Goal: Task Accomplishment & Management: Manage account settings

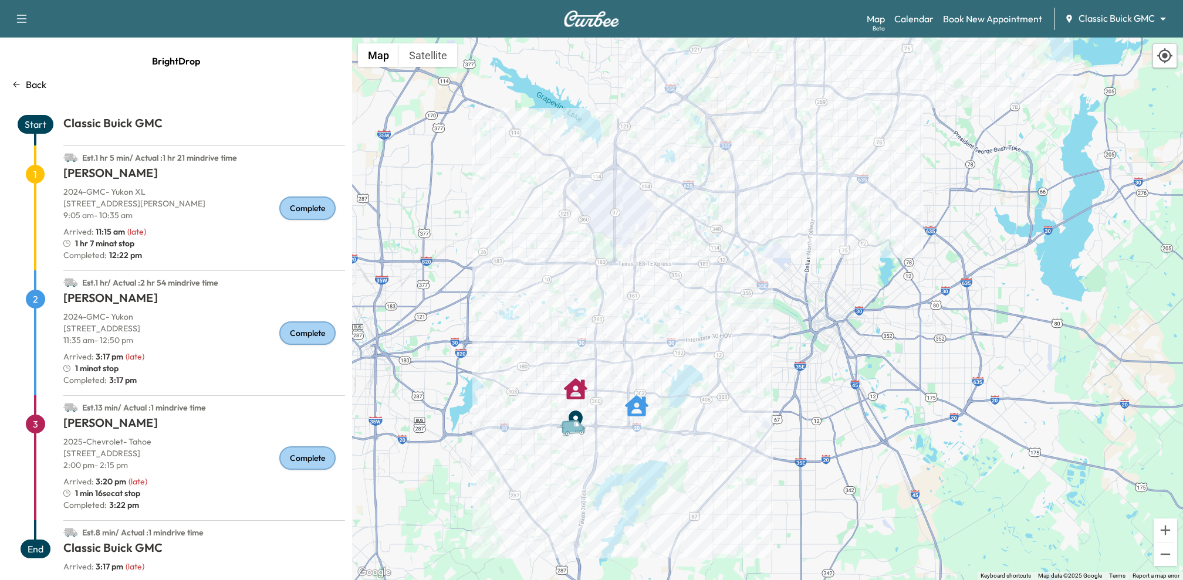
drag, startPoint x: 698, startPoint y: 334, endPoint x: 691, endPoint y: 407, distance: 73.7
click at [691, 407] on div "To activate drag with keyboard, press Alt + Enter. Once in keyboard drag state,…" at bounding box center [767, 309] width 831 height 543
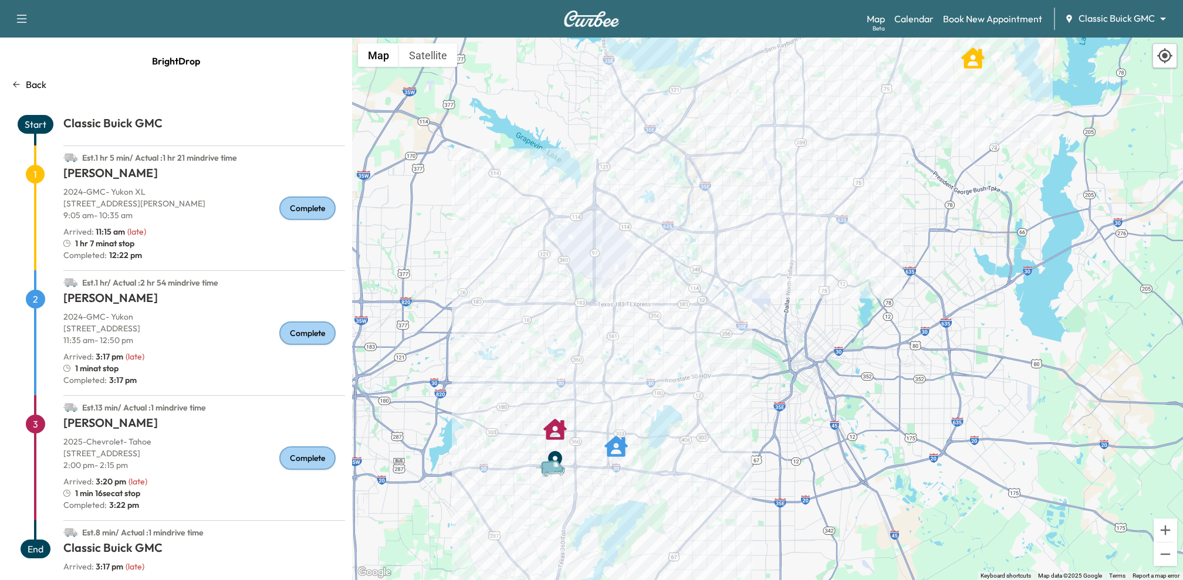
drag, startPoint x: 784, startPoint y: 314, endPoint x: 880, endPoint y: 294, distance: 98.3
click at [880, 294] on div "To activate drag with keyboard, press Alt + Enter. Once in keyboard drag state,…" at bounding box center [767, 309] width 831 height 543
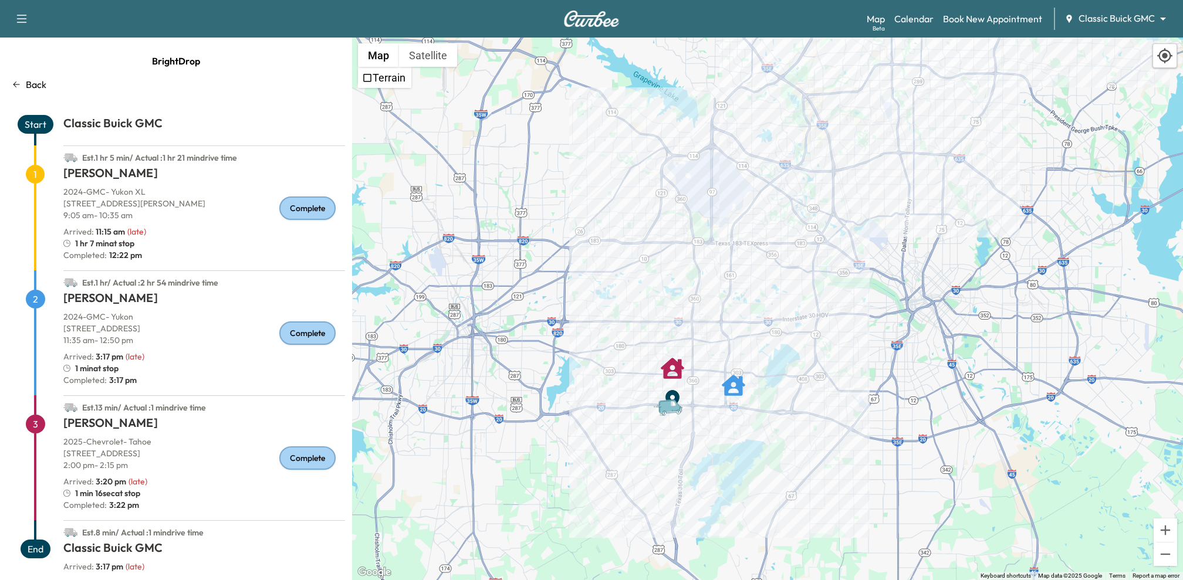
click at [590, 26] on img at bounding box center [591, 19] width 56 height 16
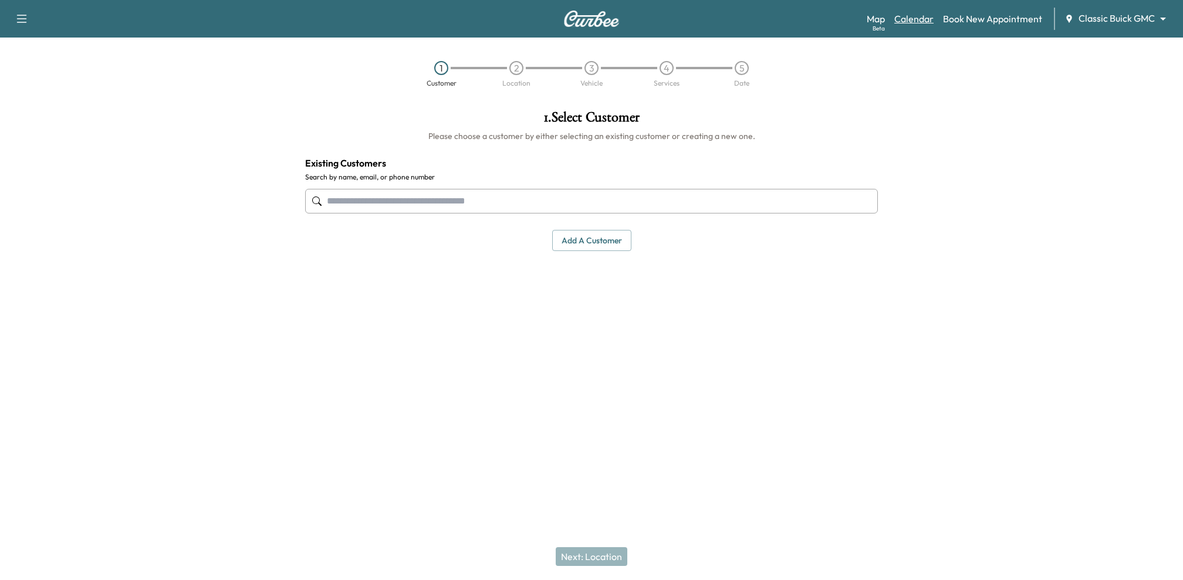
click at [922, 24] on link "Calendar" at bounding box center [913, 19] width 39 height 14
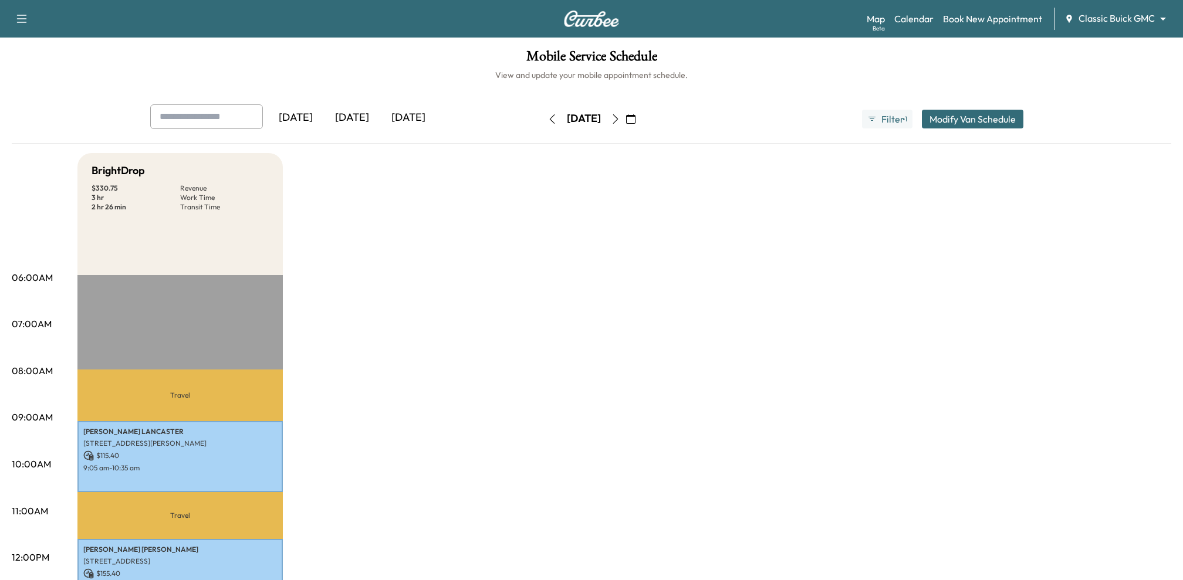
click at [620, 119] on icon "button" at bounding box center [615, 118] width 9 height 9
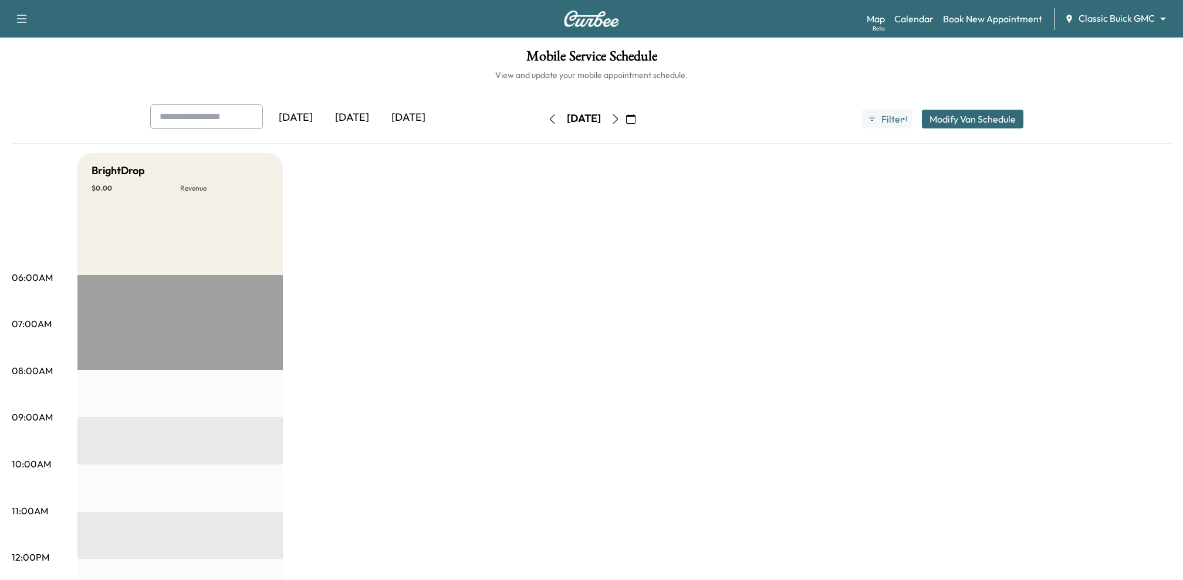
click at [620, 119] on icon "button" at bounding box center [615, 118] width 9 height 9
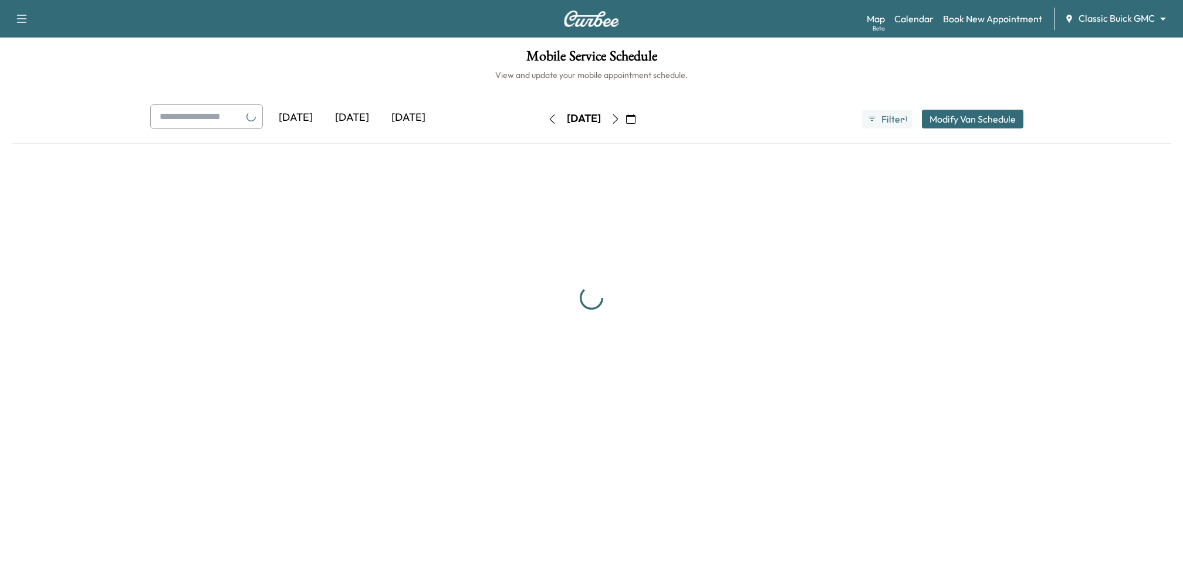
click at [625, 119] on button "button" at bounding box center [616, 119] width 20 height 19
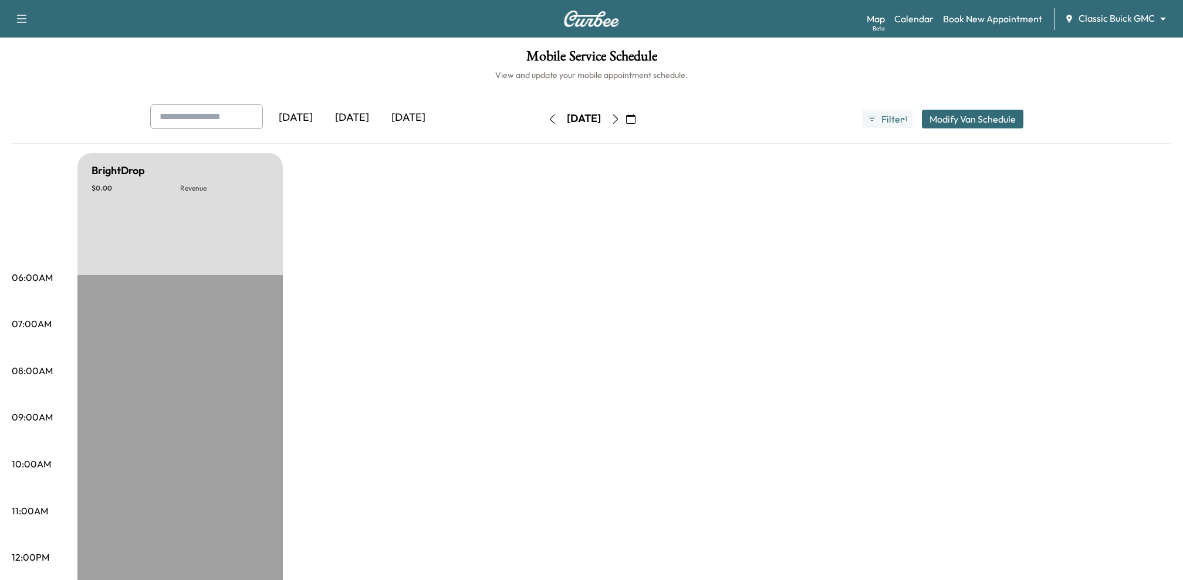
click at [620, 119] on icon "button" at bounding box center [615, 118] width 9 height 9
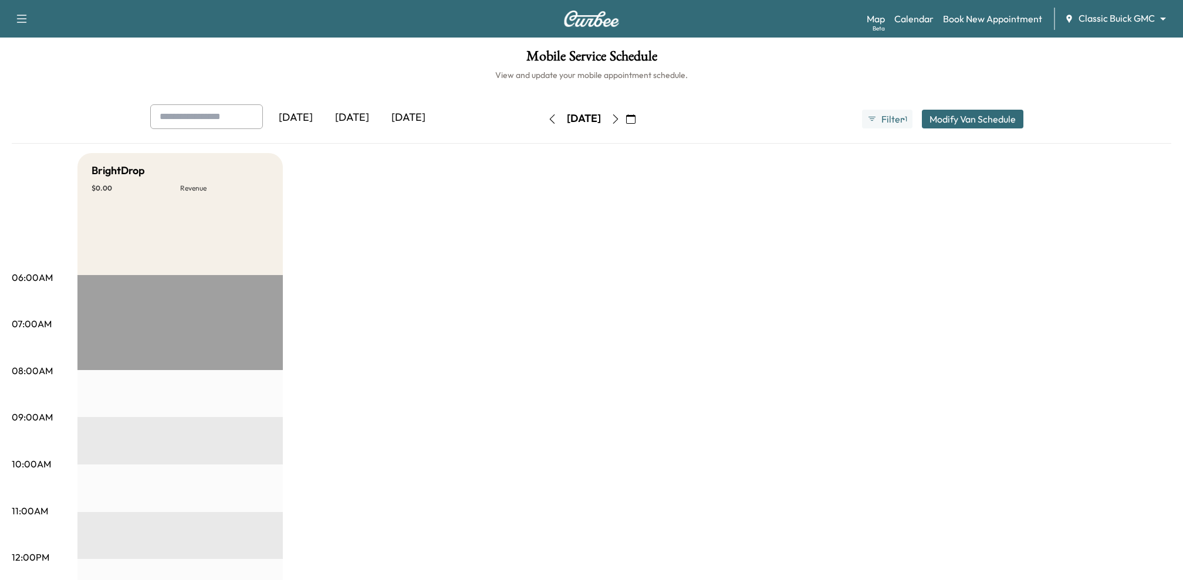
click at [969, 113] on button "Modify Van Schedule" at bounding box center [973, 119] width 102 height 19
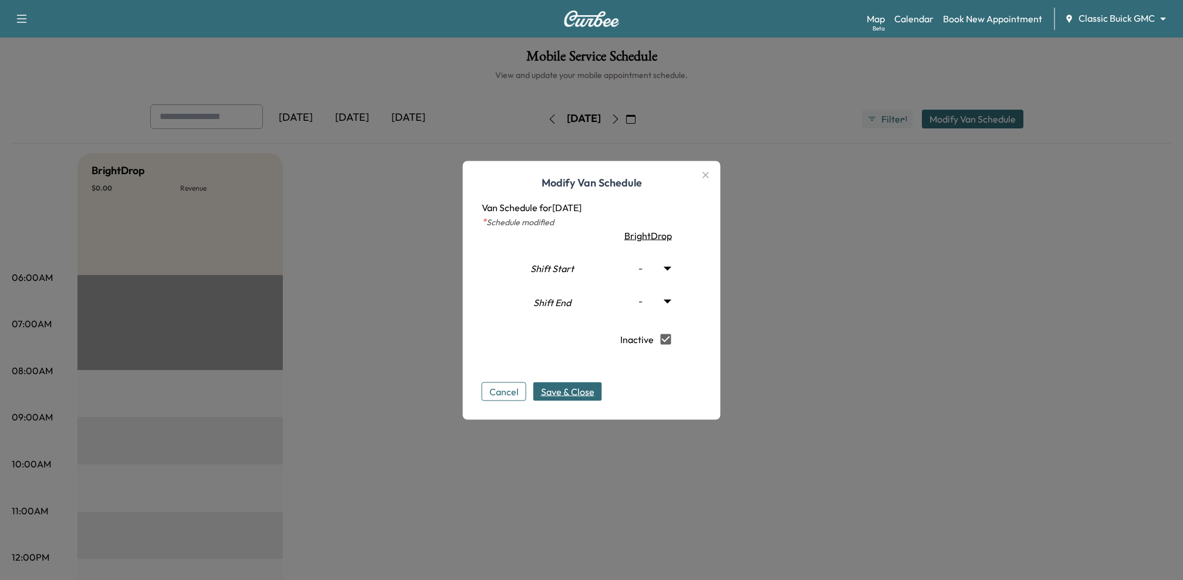
click at [586, 392] on span "Save & Close" at bounding box center [567, 391] width 53 height 14
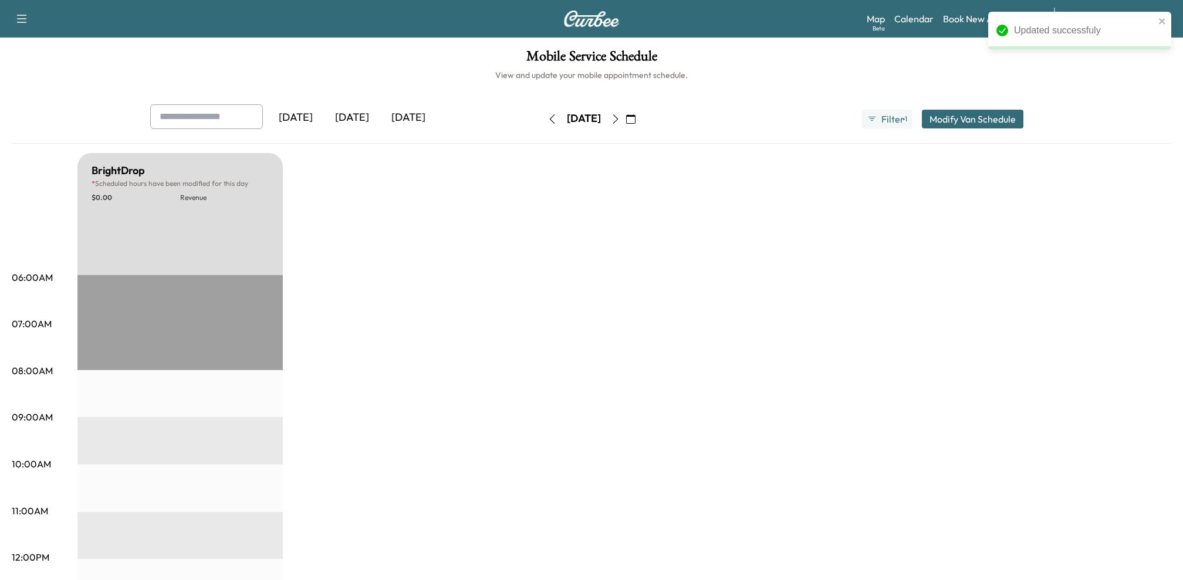
click at [547, 117] on icon "button" at bounding box center [551, 118] width 9 height 9
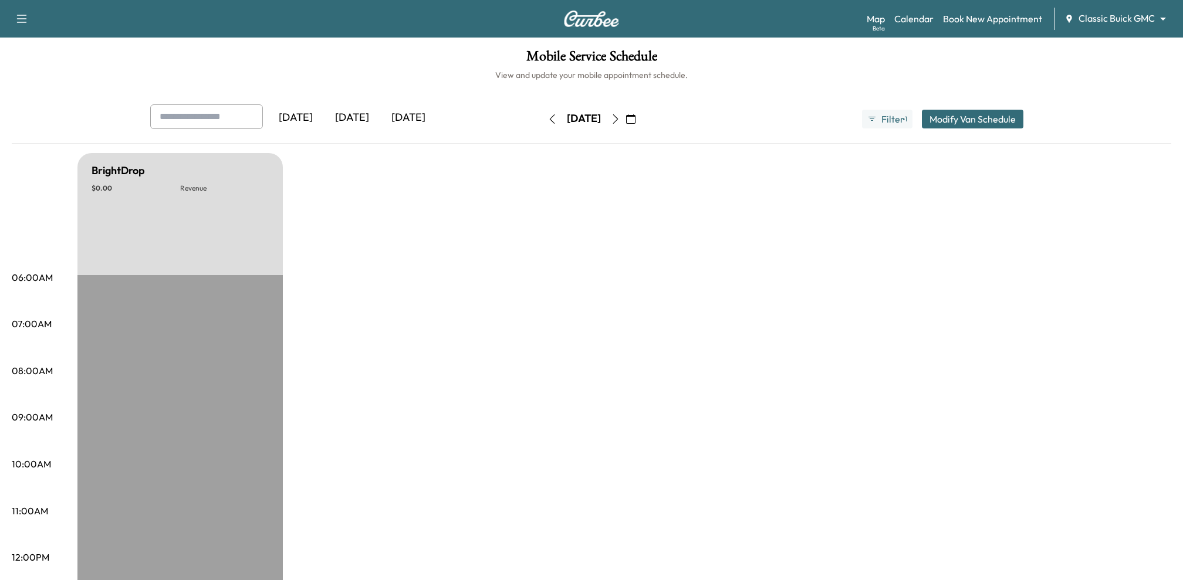
click at [620, 121] on icon "button" at bounding box center [615, 118] width 9 height 9
